Goal: Task Accomplishment & Management: Use online tool/utility

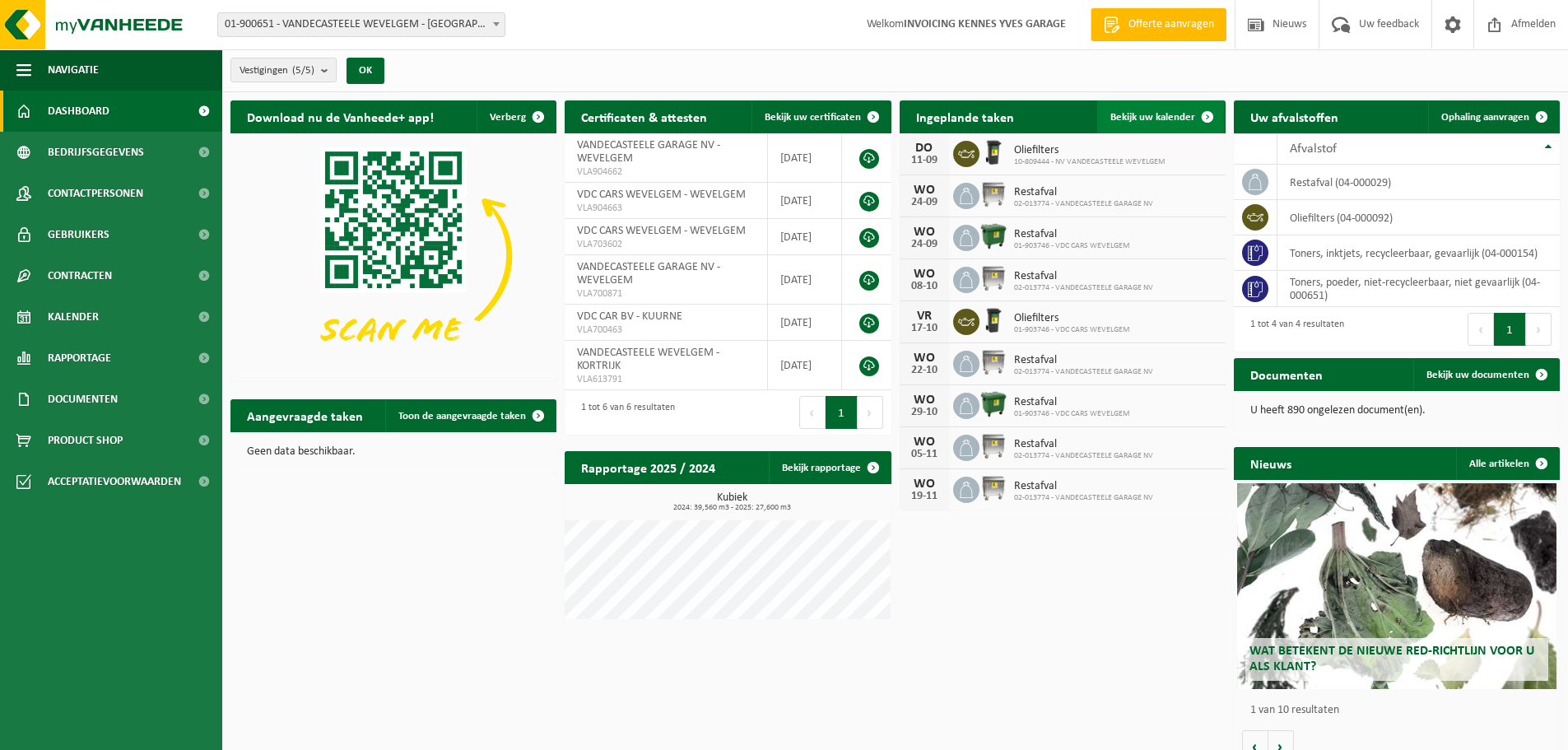
click at [1164, 117] on span "Bekijk uw kalender" at bounding box center [1152, 117] width 85 height 11
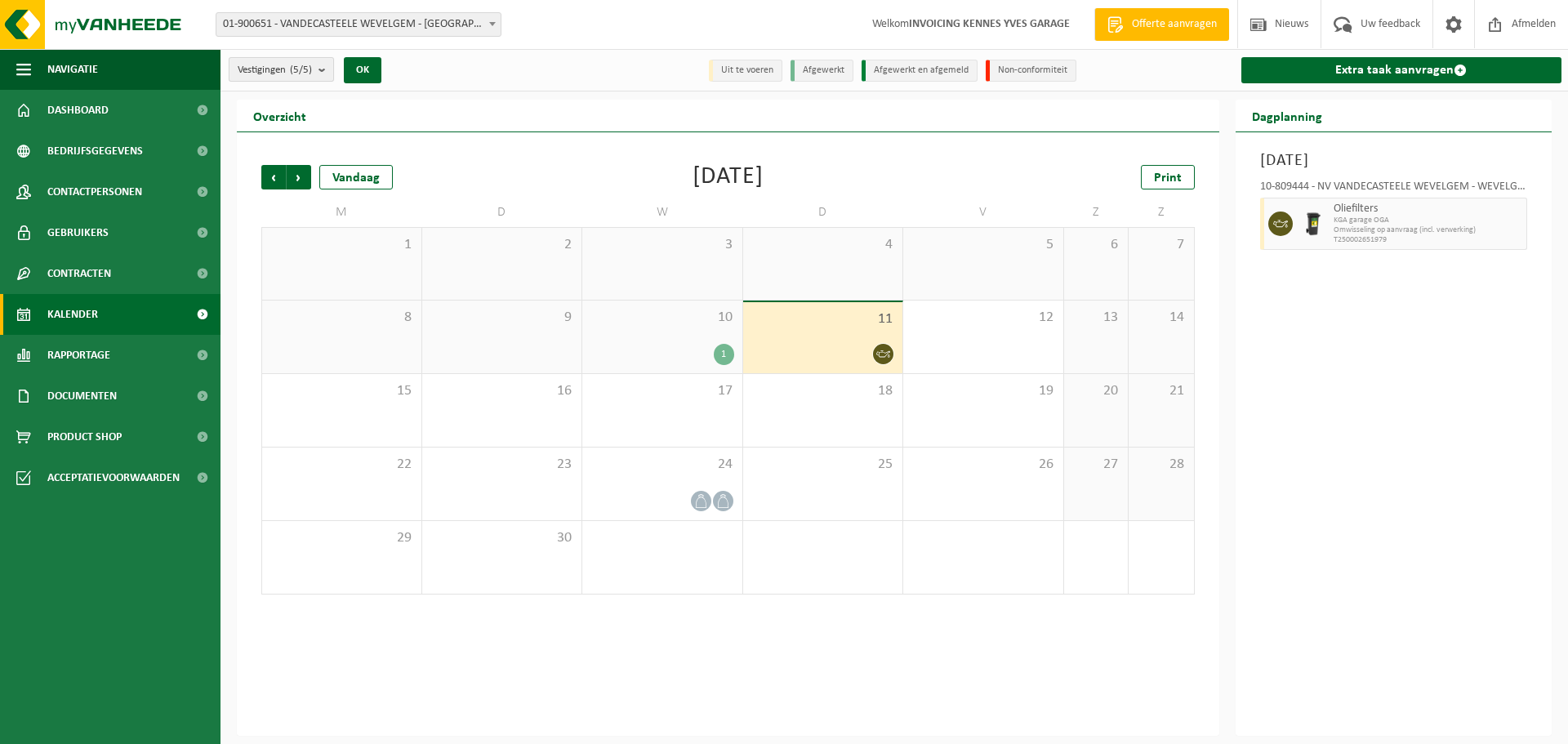
click at [291, 67] on span "Vestigingen (5/5)" at bounding box center [274, 70] width 74 height 24
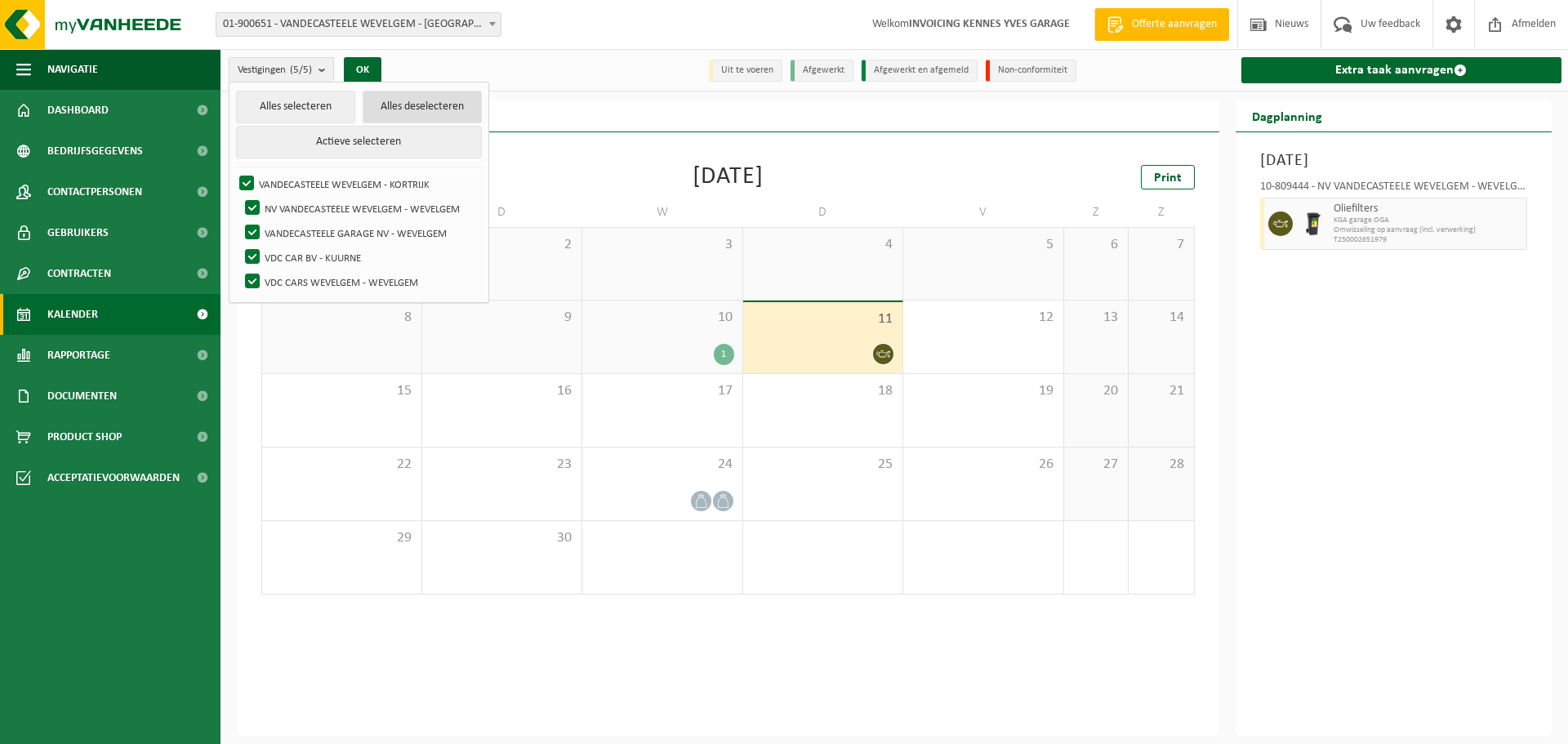
click at [399, 106] on button "Alles deselecteren" at bounding box center [422, 107] width 119 height 32
checkbox input "false"
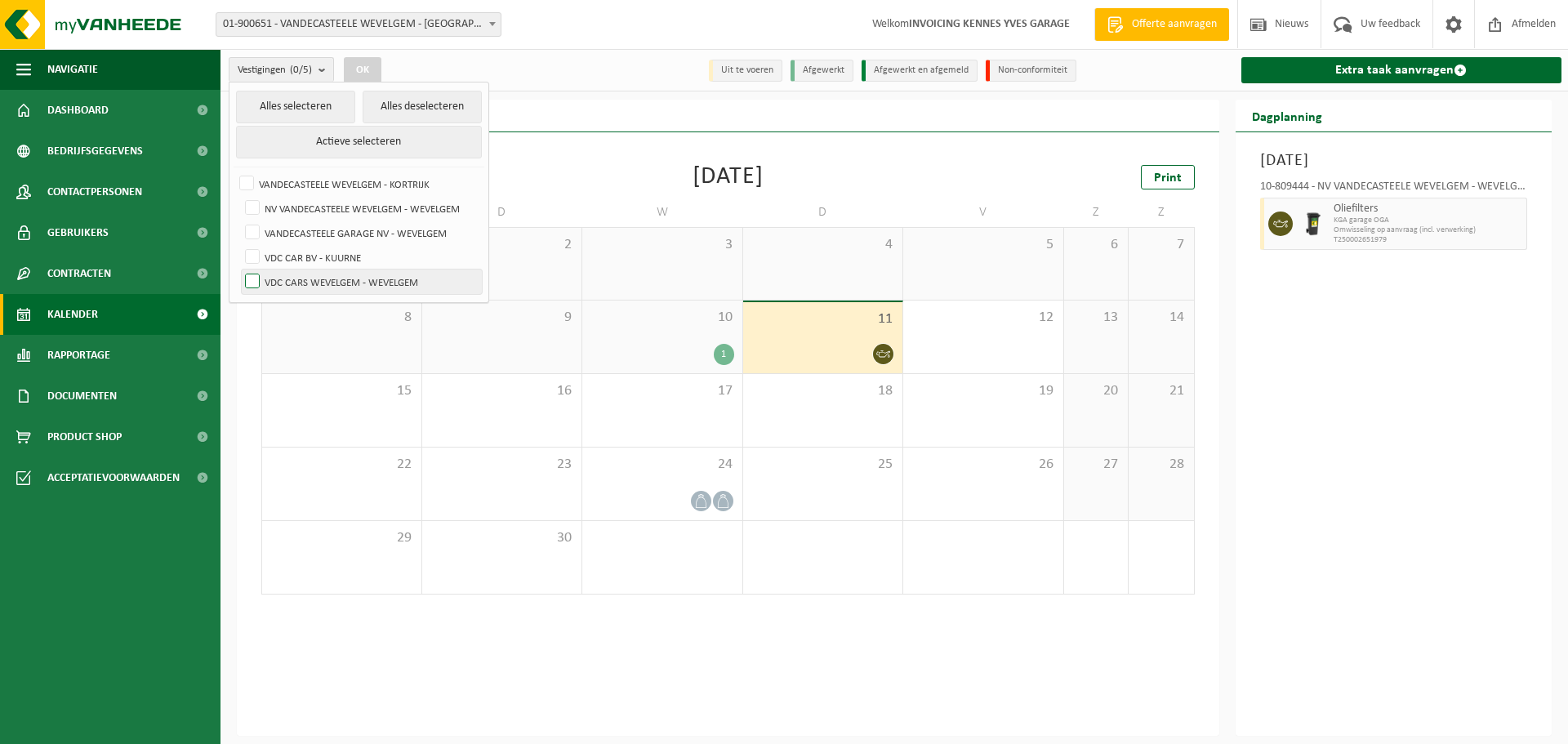
click at [274, 282] on label "VDC CARS WEVELGEM - WEVELGEM" at bounding box center [362, 282] width 240 height 24
click at [239, 269] on input "VDC CARS WEVELGEM - WEVELGEM" at bounding box center [239, 268] width 1 height 1
checkbox input "true"
click at [362, 70] on button "OK" at bounding box center [362, 70] width 38 height 26
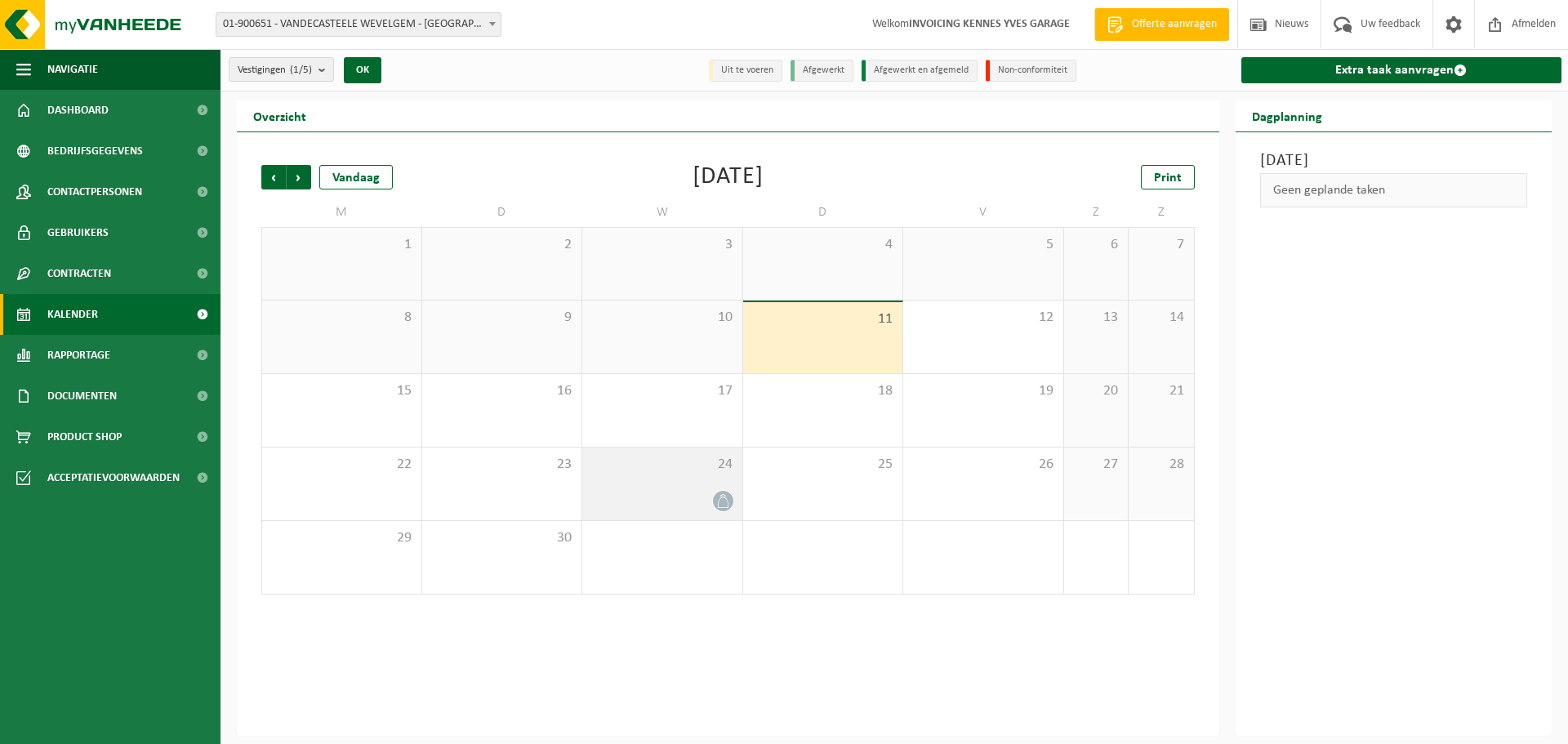
click at [708, 483] on div "24" at bounding box center [662, 483] width 160 height 73
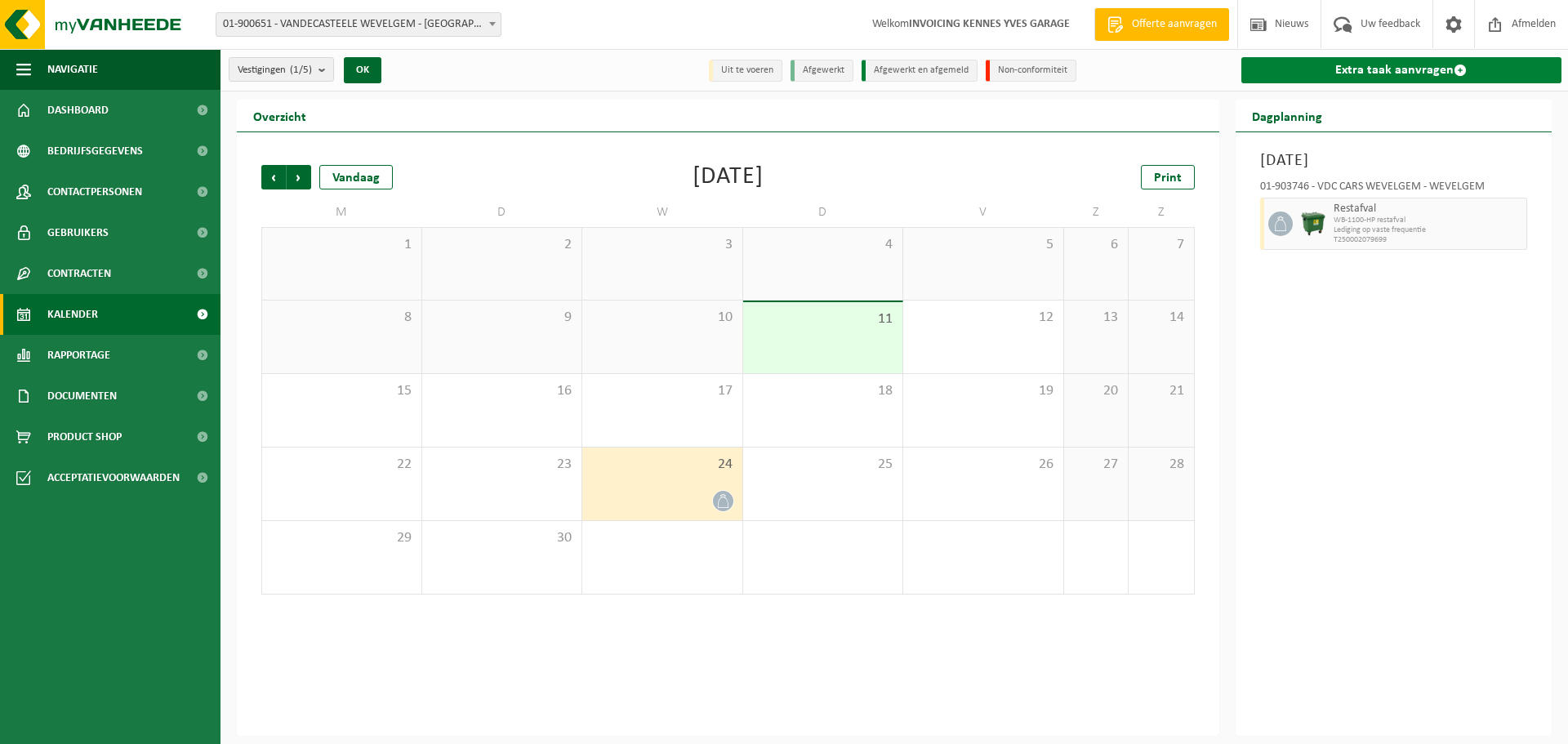
click at [1389, 68] on link "Extra taak aanvragen" at bounding box center [1401, 70] width 321 height 26
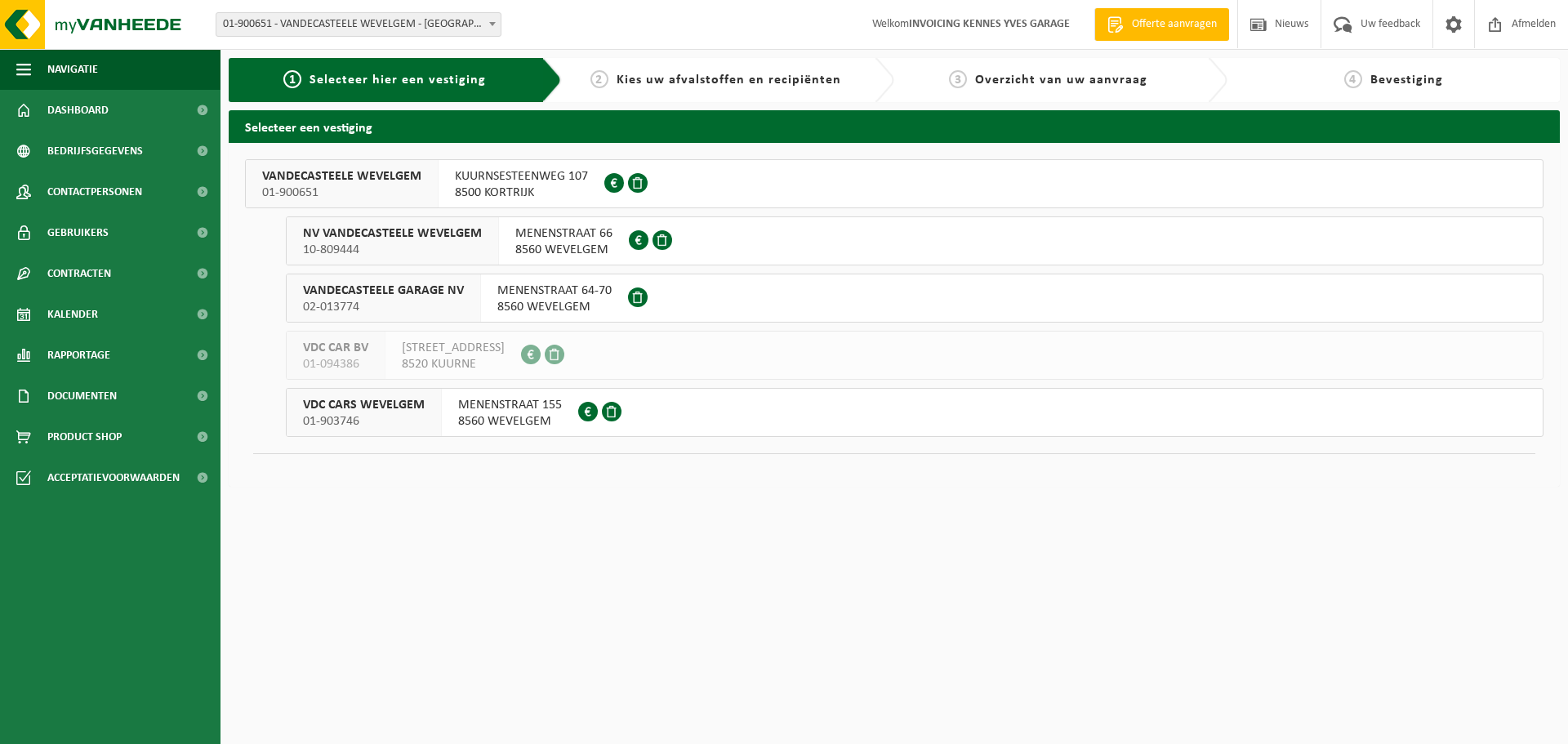
click at [438, 416] on div "VDC CARS WEVELGEM 01-903746" at bounding box center [364, 413] width 155 height 47
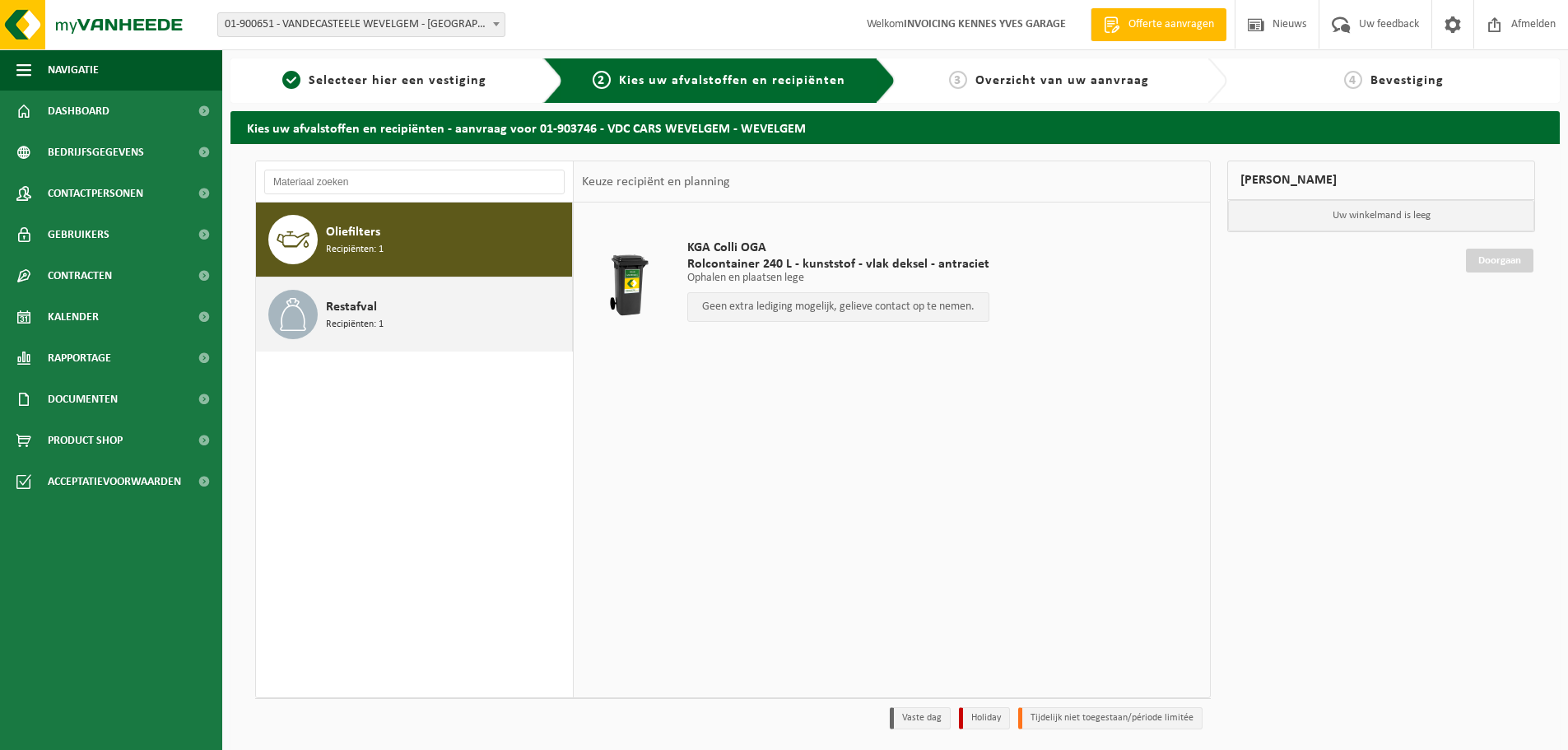
click at [389, 325] on div "Restafval Recipiënten: 1" at bounding box center [447, 315] width 242 height 49
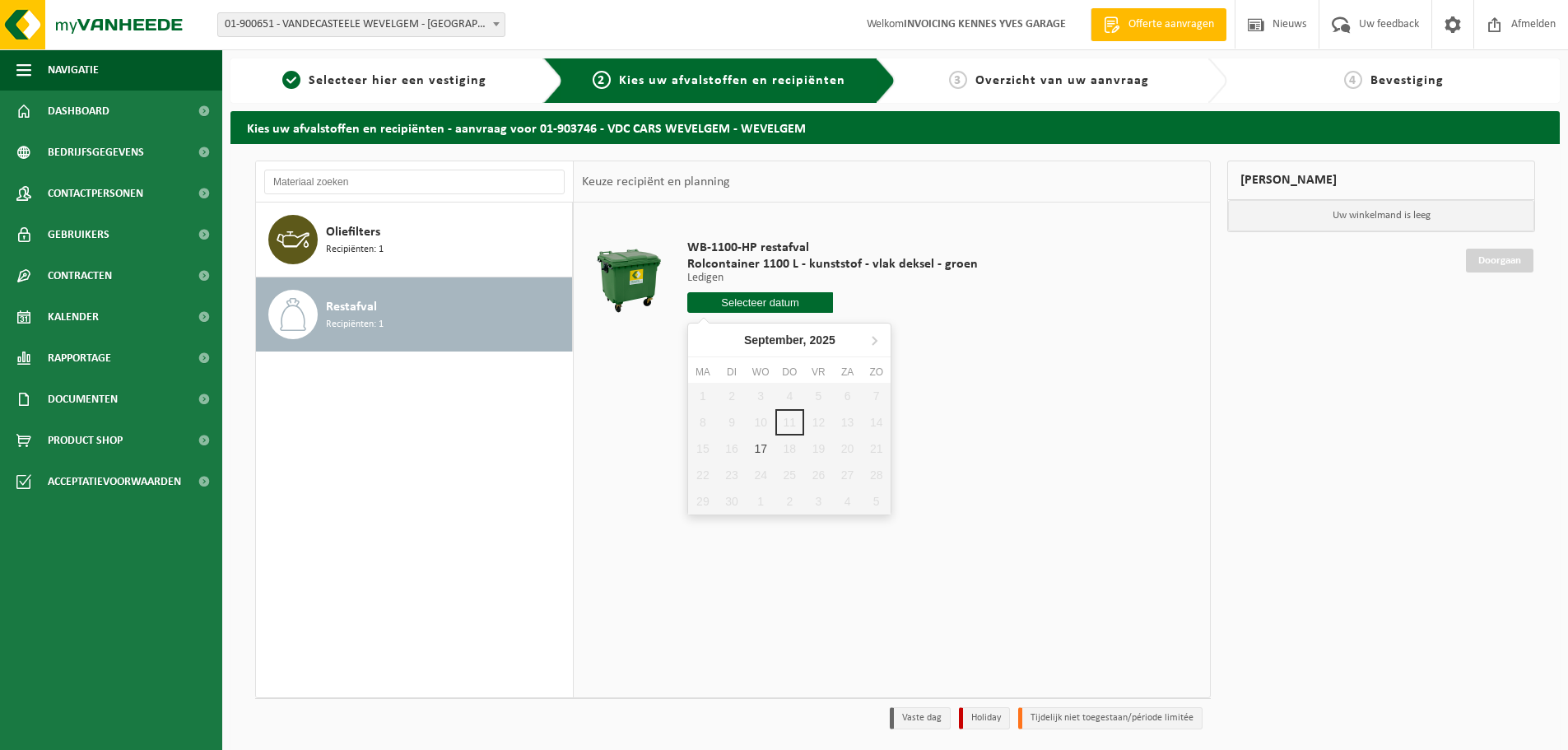
click at [763, 299] on input "text" at bounding box center [759, 302] width 145 height 20
click at [759, 450] on div "17" at bounding box center [760, 449] width 29 height 26
type input "Van 2025-09-17"
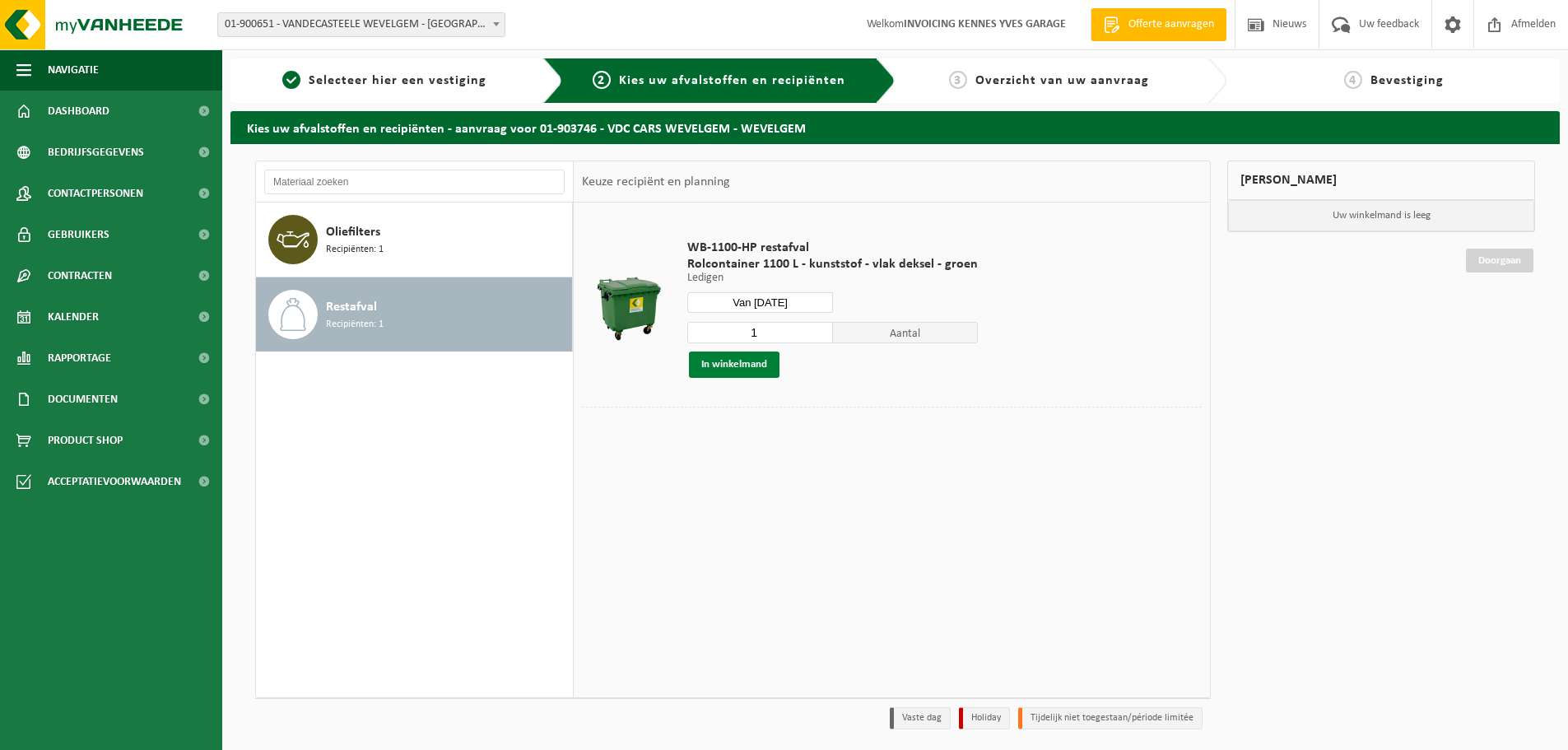
click at [746, 369] on button "In winkelmand" at bounding box center [734, 365] width 91 height 26
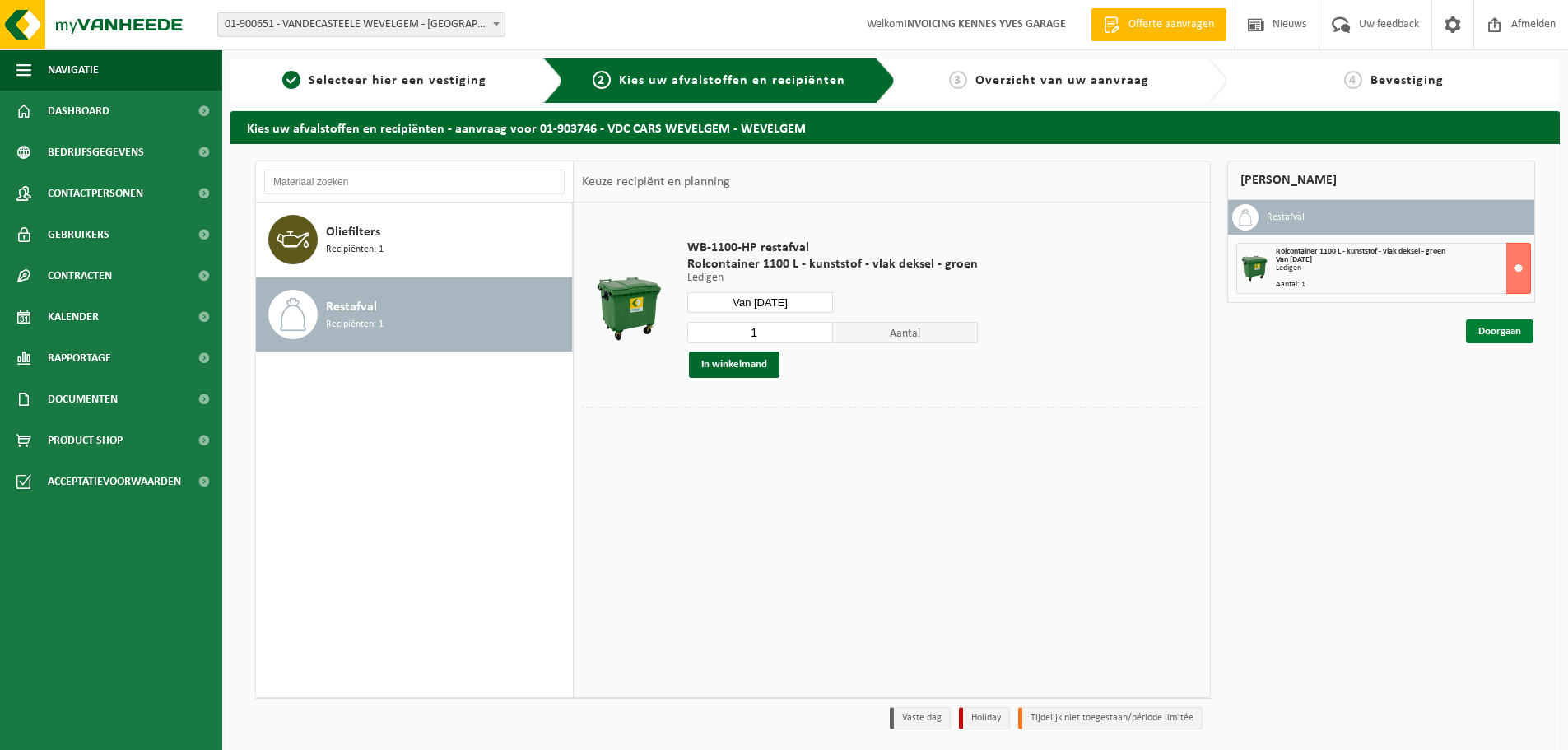
click at [1501, 331] on link "Doorgaan" at bounding box center [1499, 330] width 68 height 24
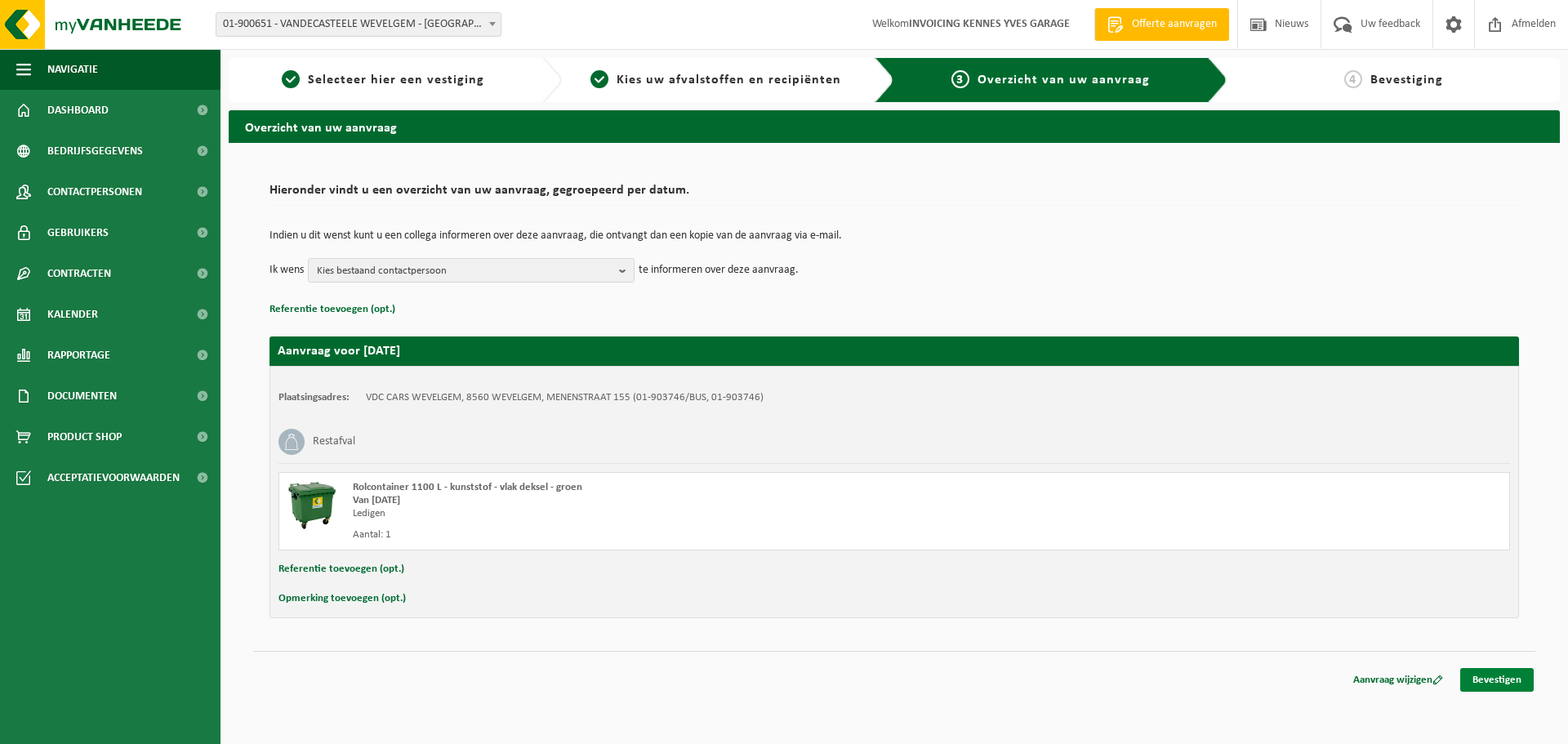
click at [1508, 680] on link "Bevestigen" at bounding box center [1496, 679] width 73 height 24
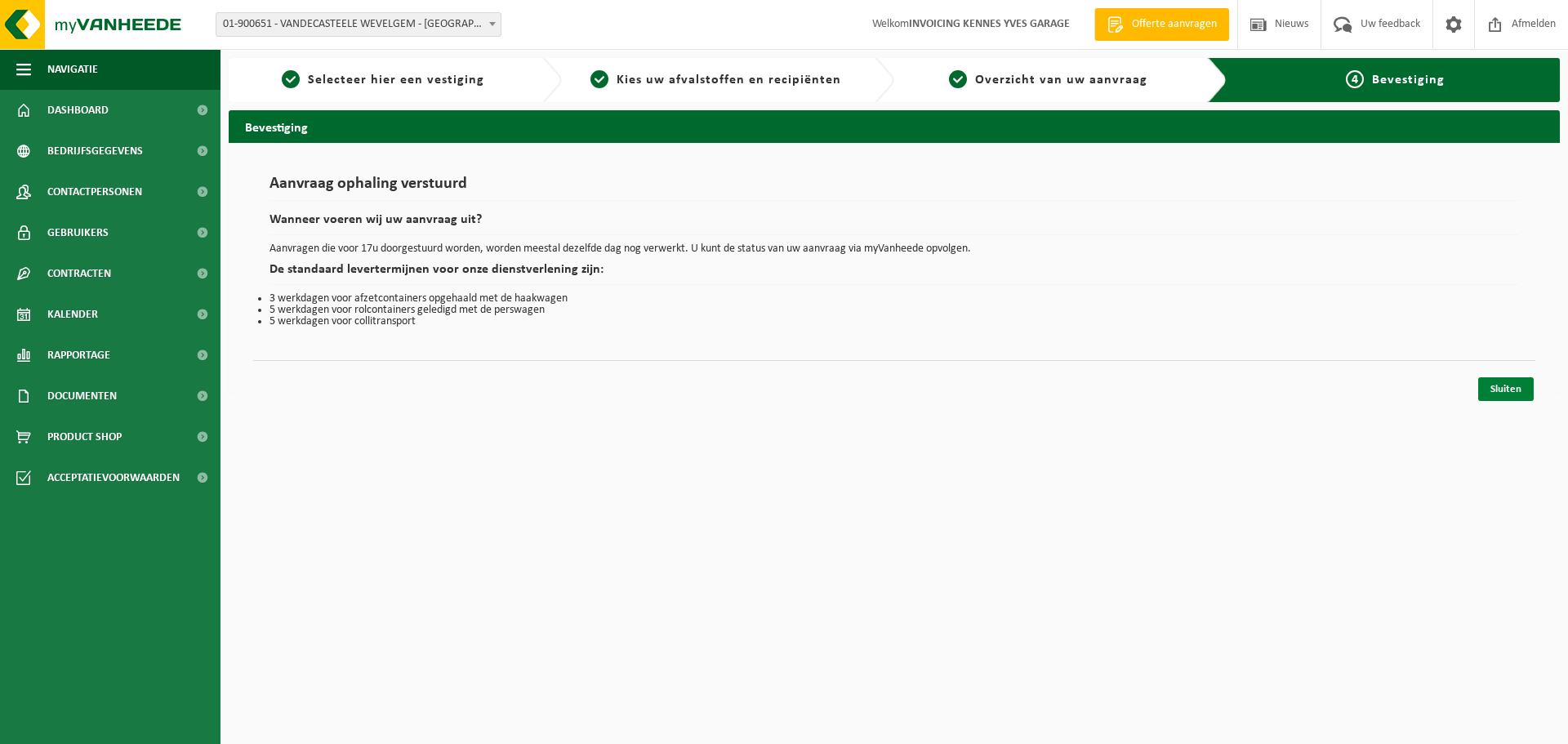
click at [1492, 390] on link "Sluiten" at bounding box center [1506, 389] width 56 height 24
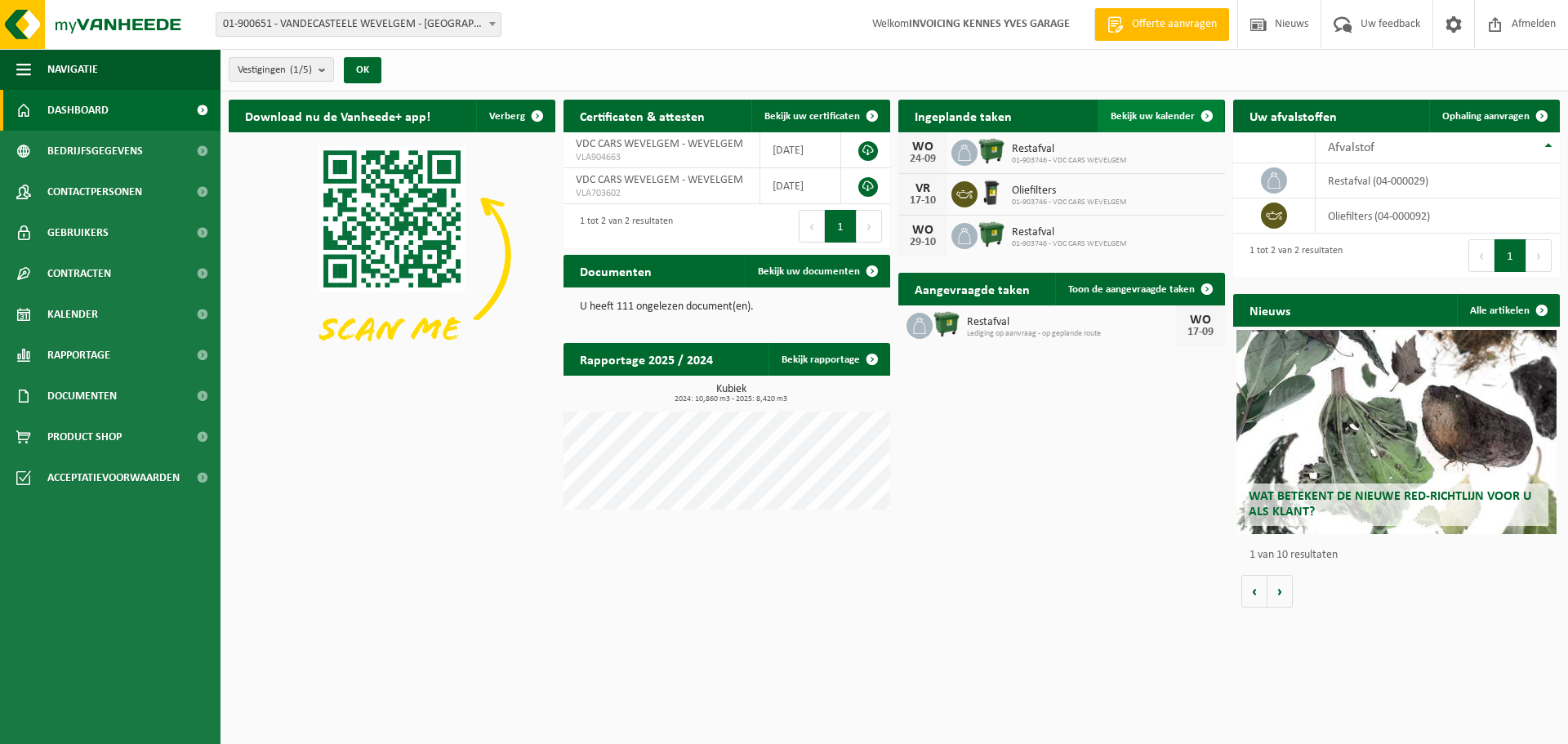
click at [1154, 117] on span "Bekijk uw kalender" at bounding box center [1153, 116] width 84 height 10
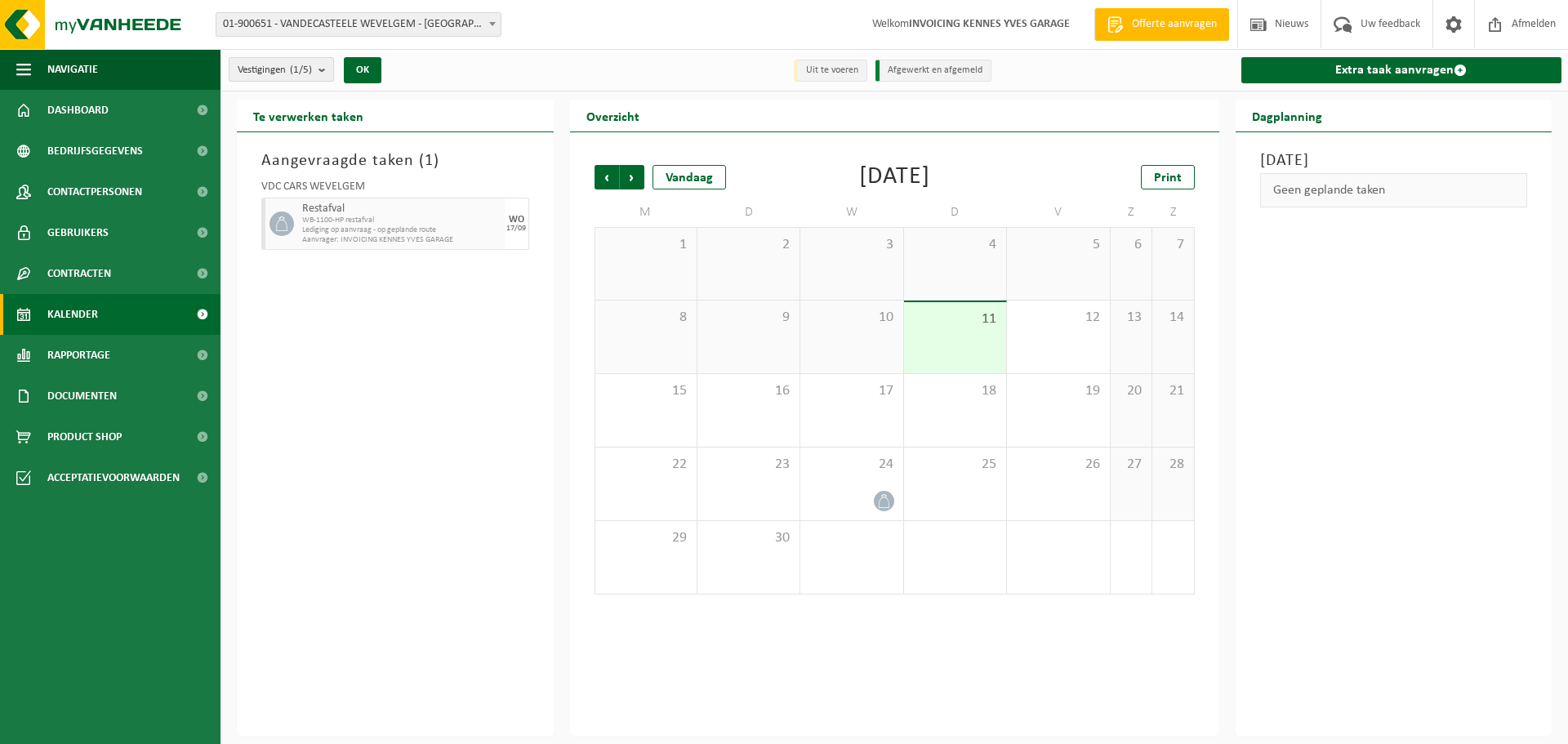
click at [298, 68] on count "(1/5)" at bounding box center [301, 70] width 22 height 10
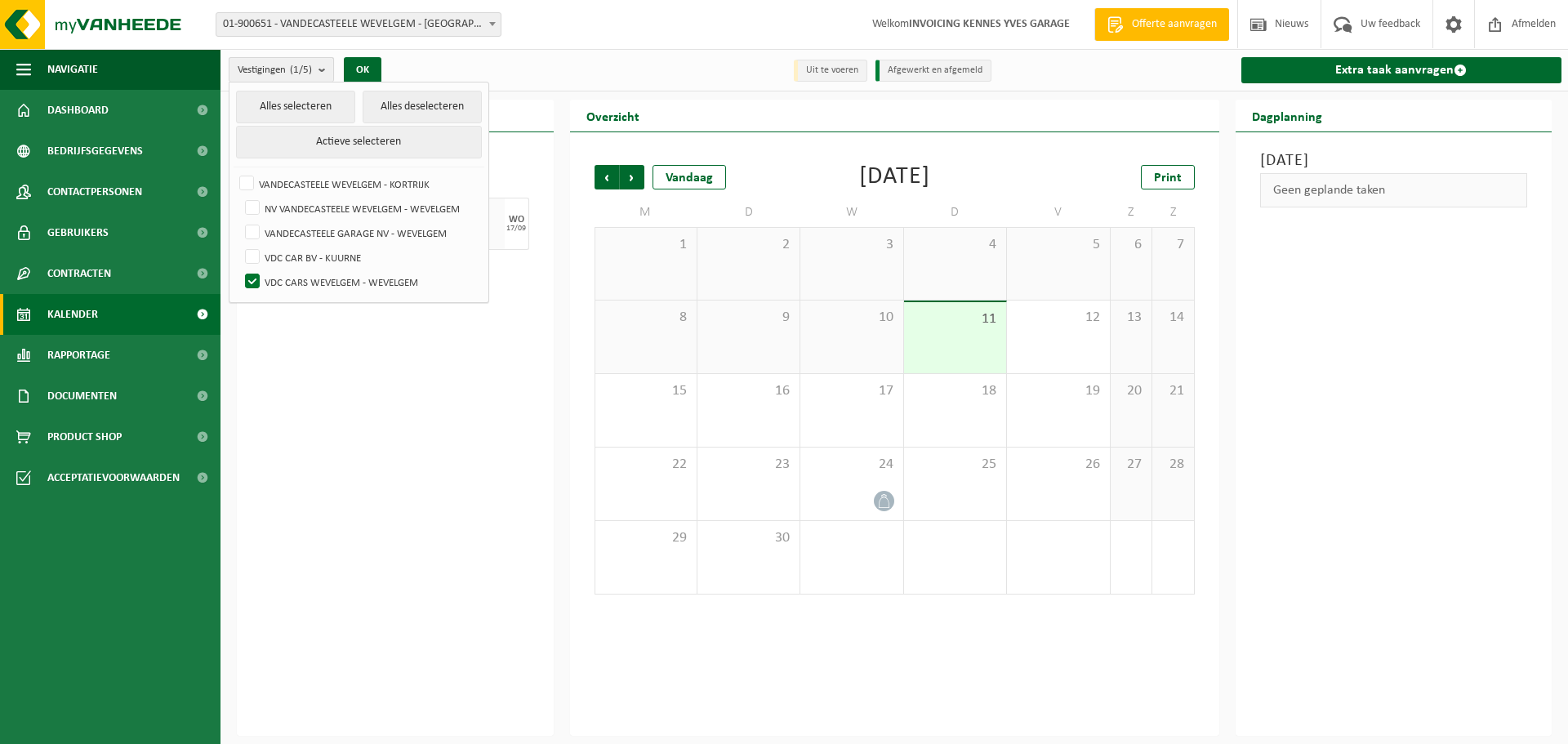
click at [298, 68] on count "(1/5)" at bounding box center [301, 70] width 22 height 10
